Goal: Transaction & Acquisition: Purchase product/service

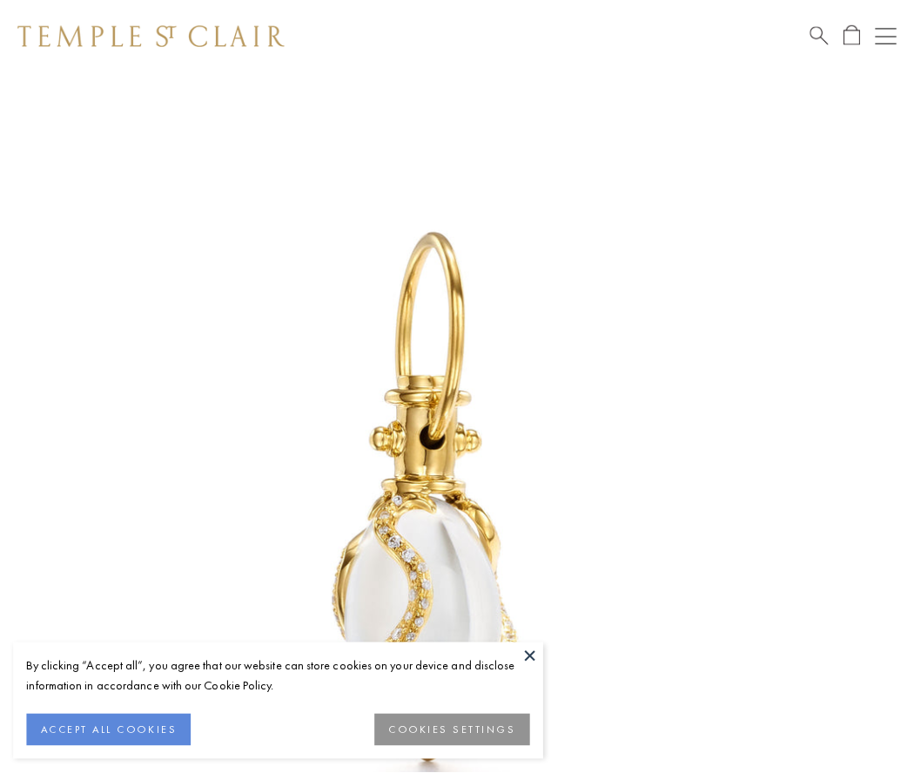
scroll to position [17, 0]
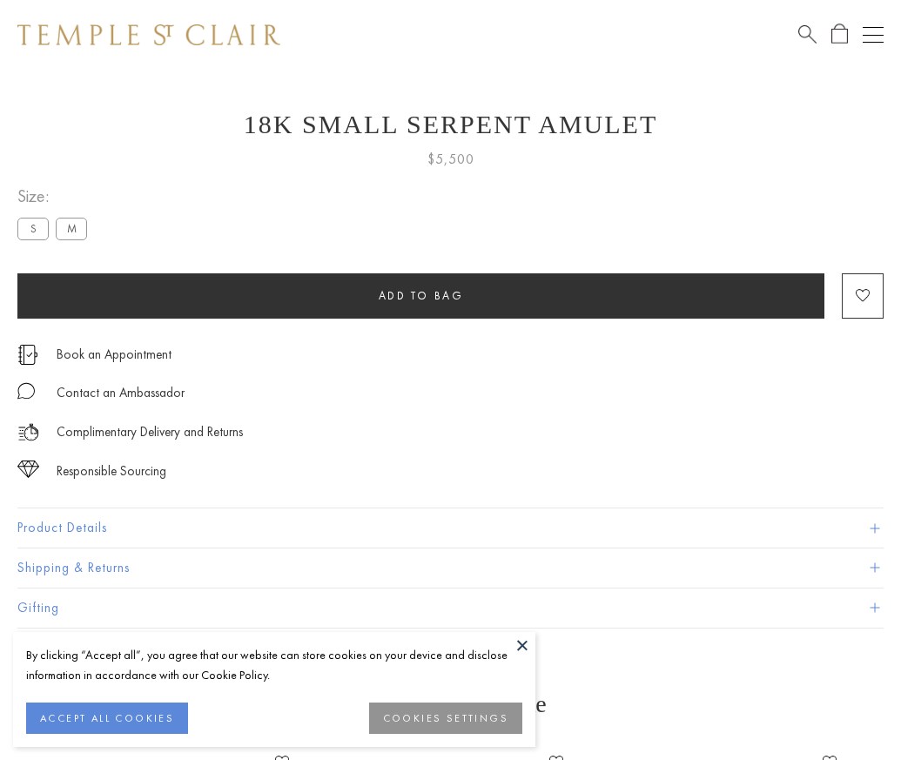
click at [420, 295] on span "Add to bag" at bounding box center [421, 295] width 85 height 15
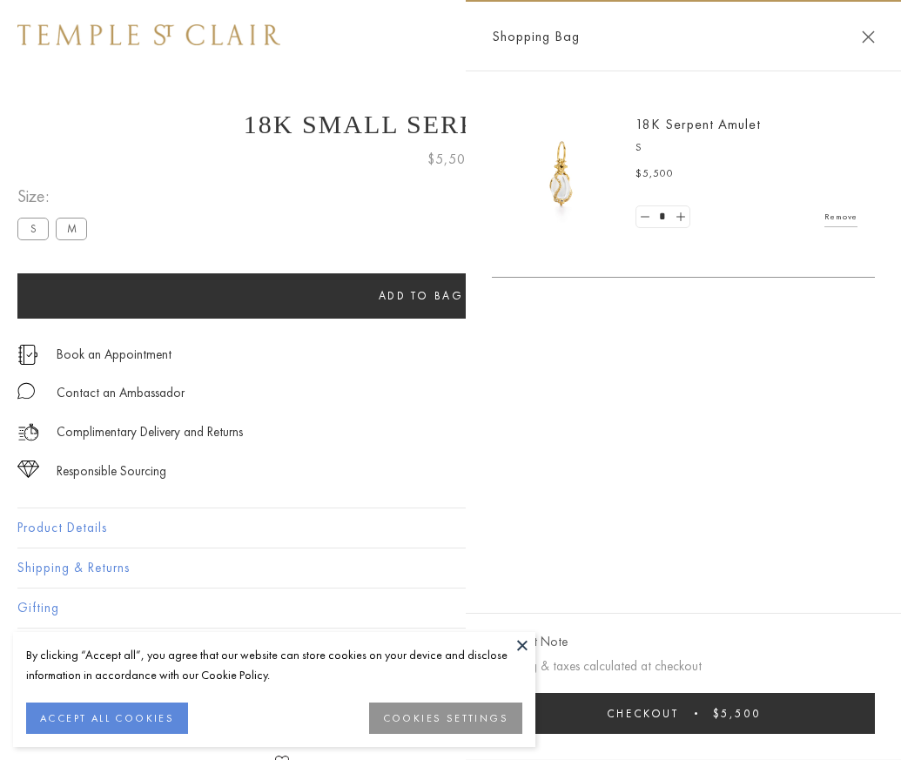
click at [871, 726] on button "Checkout $5,500" at bounding box center [683, 713] width 383 height 41
